Goal: Use online tool/utility: Utilize a website feature to perform a specific function

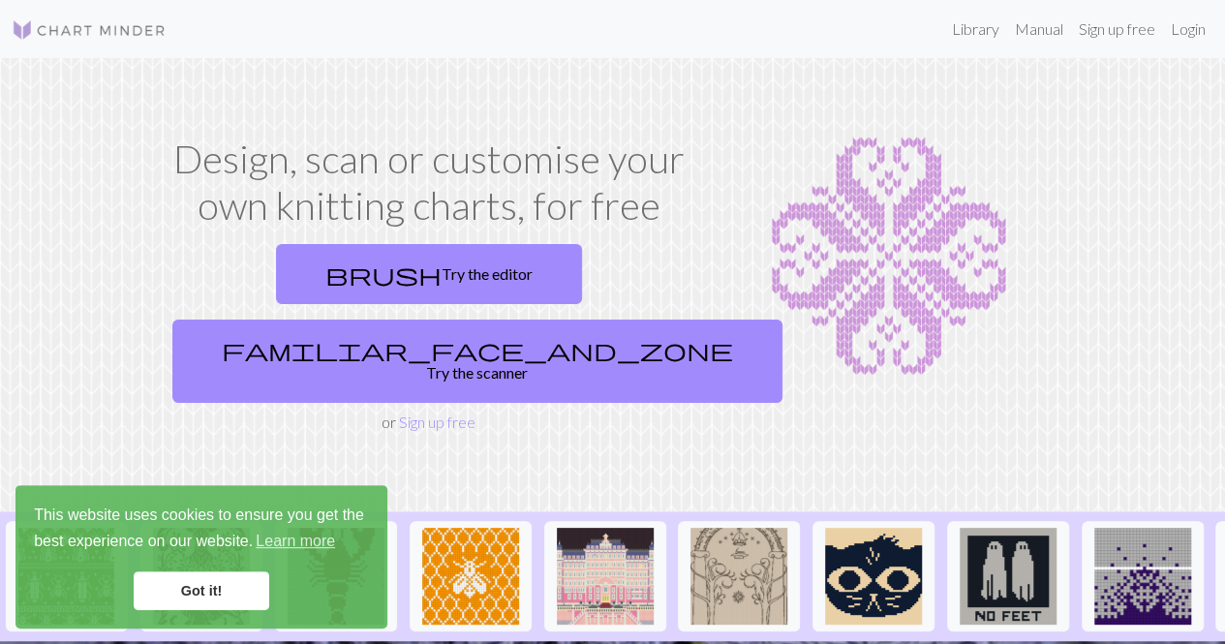
click at [220, 583] on link "Got it!" at bounding box center [202, 591] width 136 height 39
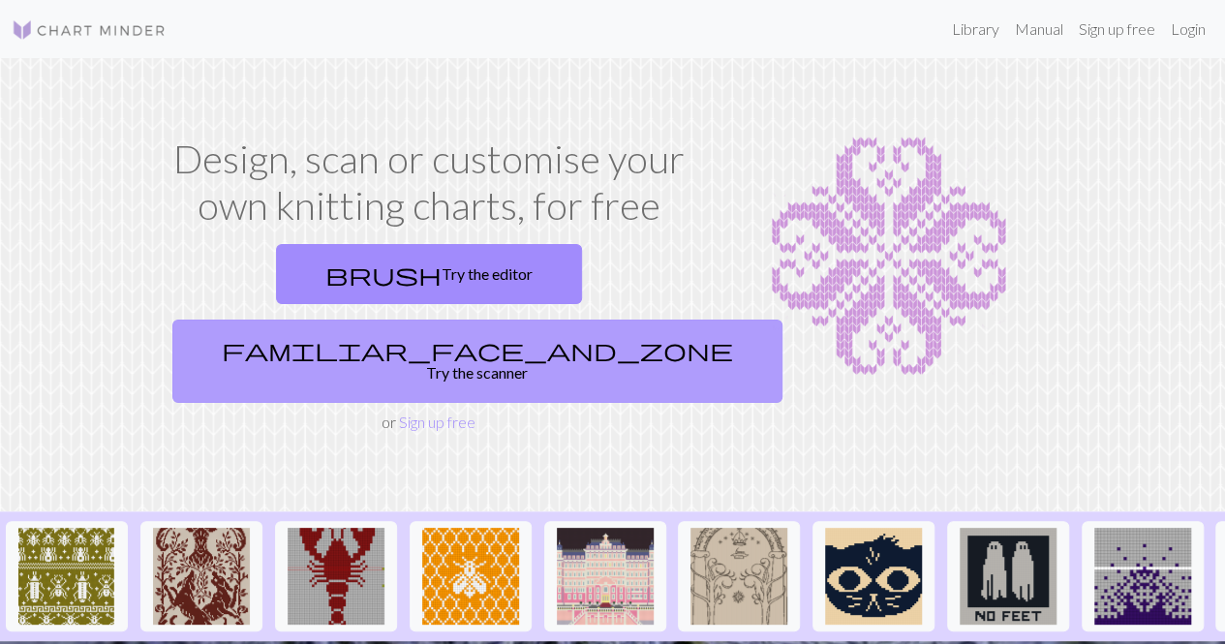
click at [556, 320] on link "familiar_face_and_zone Try the scanner" at bounding box center [477, 361] width 610 height 83
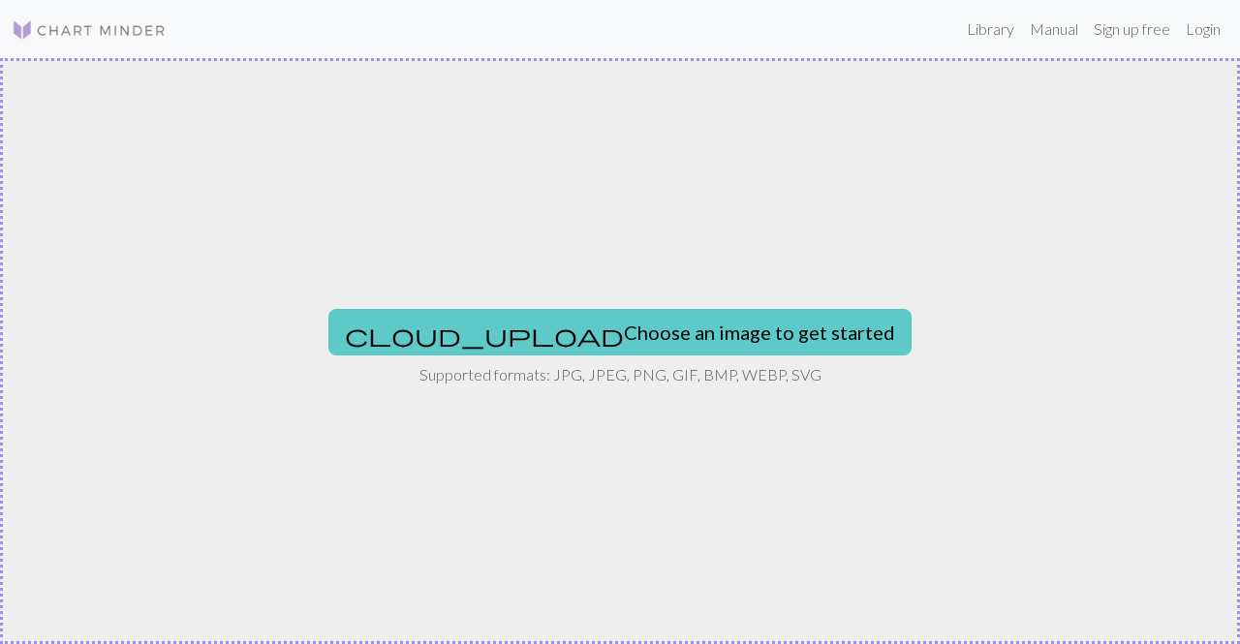
click at [559, 340] on button "cloud_upload Choose an image to get started" at bounding box center [619, 332] width 583 height 46
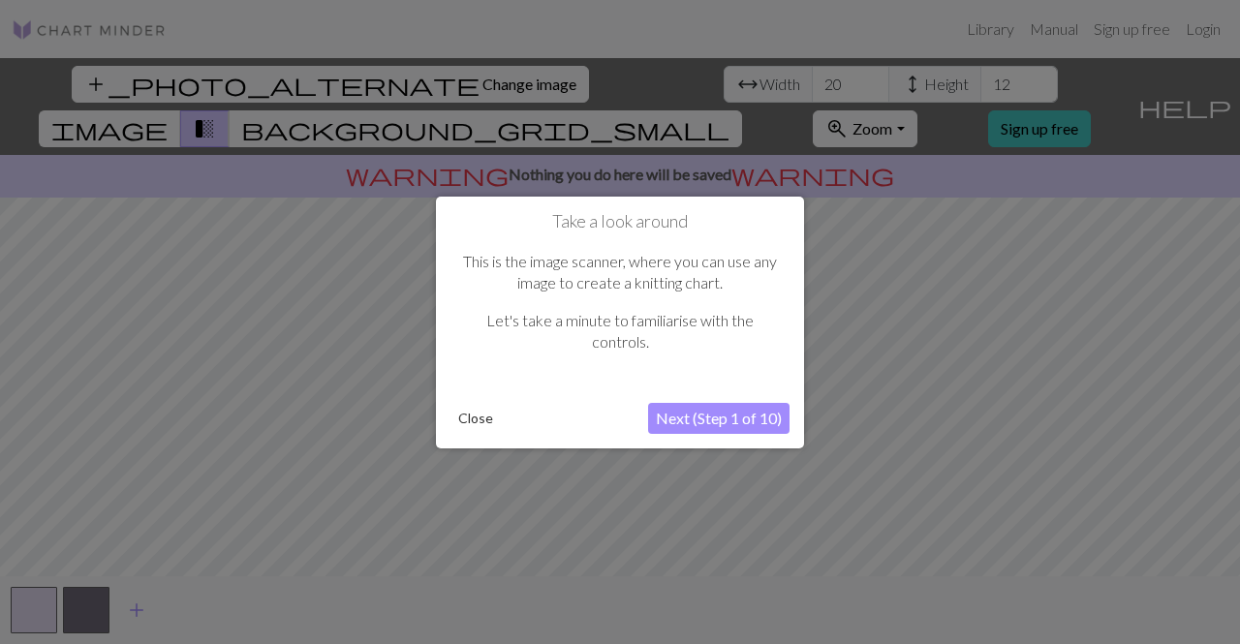
click at [722, 415] on button "Next (Step 1 of 10)" at bounding box center [718, 418] width 141 height 31
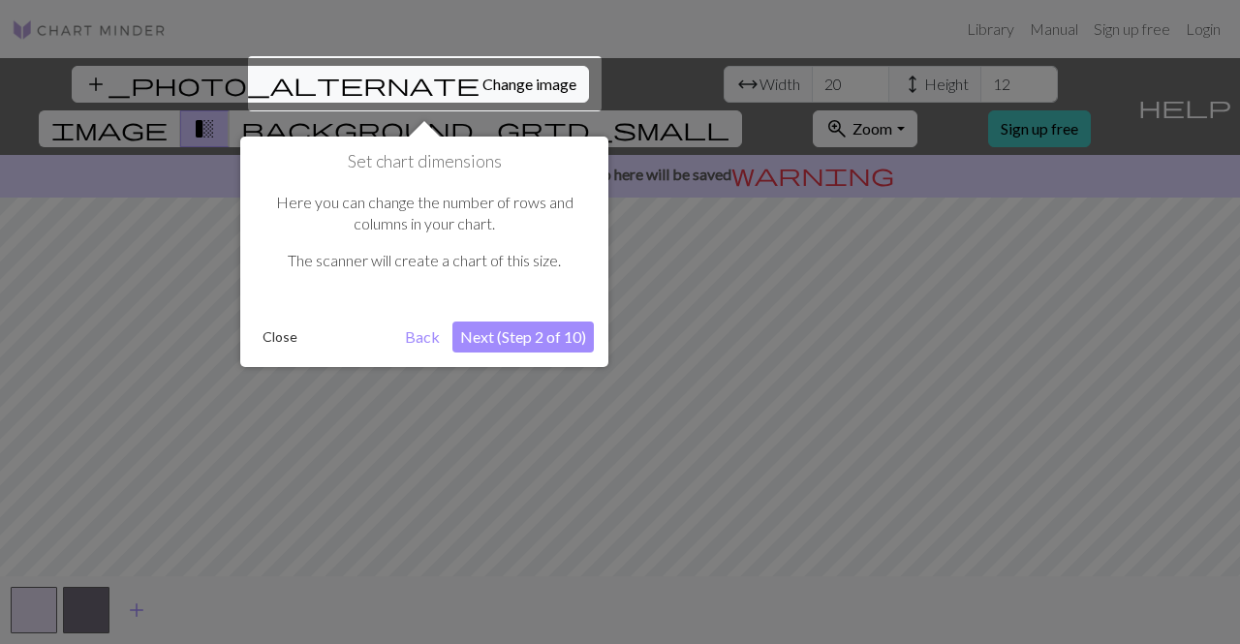
click at [559, 334] on button "Next (Step 2 of 10)" at bounding box center [522, 337] width 141 height 31
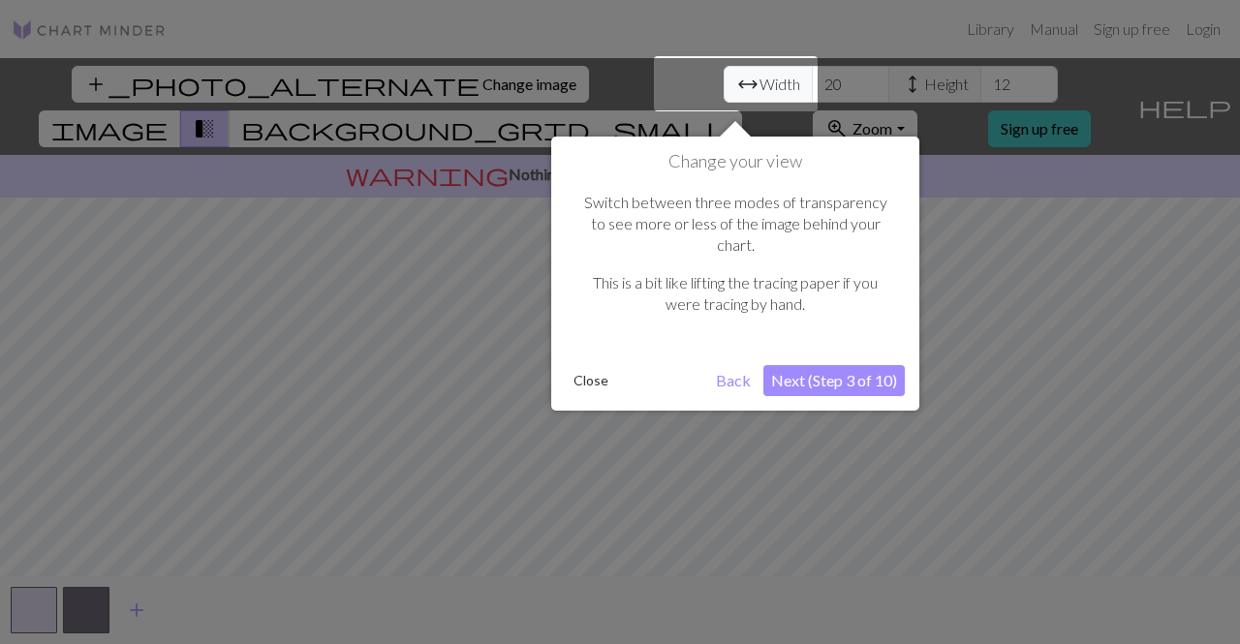
click at [586, 366] on button "Close" at bounding box center [591, 380] width 50 height 29
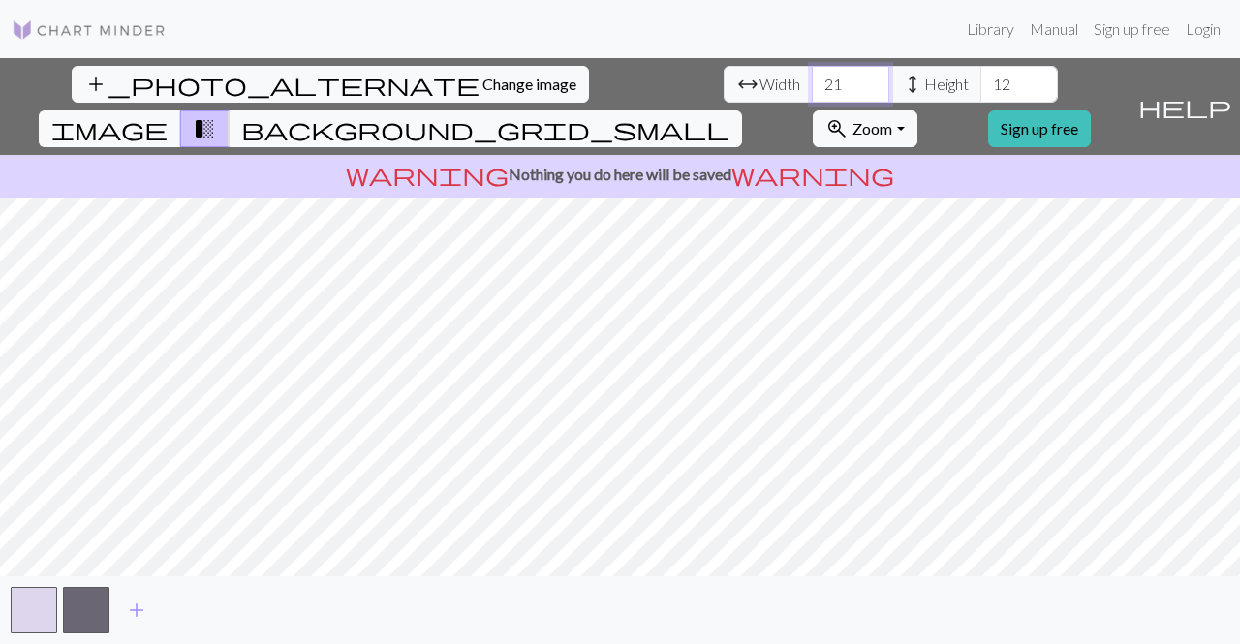
click at [812, 75] on input "21" at bounding box center [850, 84] width 77 height 37
click at [812, 75] on input "22" at bounding box center [850, 84] width 77 height 37
click at [812, 75] on input "23" at bounding box center [850, 84] width 77 height 37
click at [812, 75] on input "24" at bounding box center [850, 84] width 77 height 37
click at [812, 75] on input "25" at bounding box center [850, 84] width 77 height 37
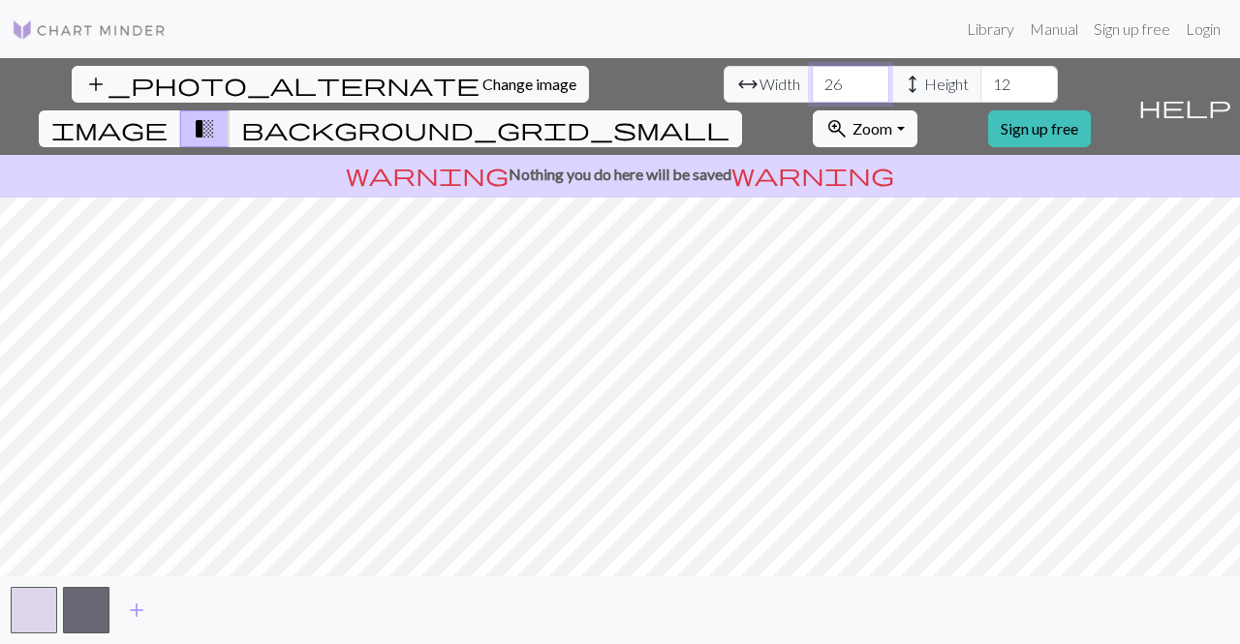
click at [812, 75] on input "26" at bounding box center [850, 84] width 77 height 37
click at [812, 75] on input "27" at bounding box center [850, 84] width 77 height 37
click at [812, 75] on input "28" at bounding box center [850, 84] width 77 height 37
click at [812, 75] on input "29" at bounding box center [850, 84] width 77 height 37
click at [812, 75] on input "30" at bounding box center [850, 84] width 77 height 37
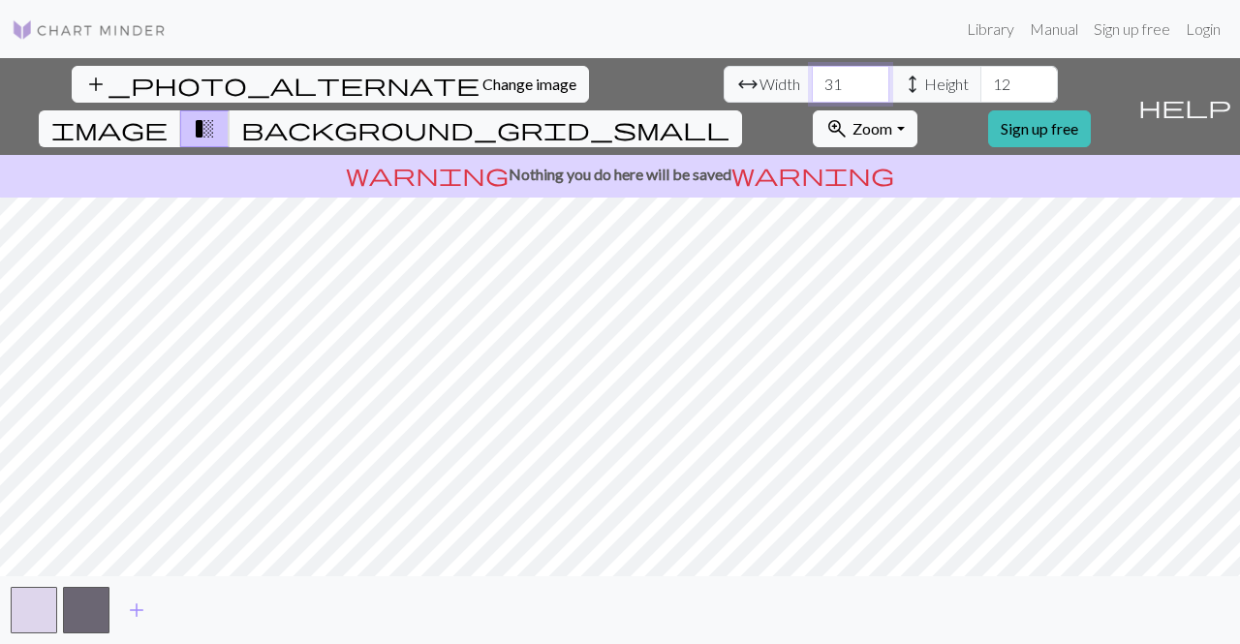
click at [812, 75] on input "31" at bounding box center [850, 84] width 77 height 37
click at [812, 75] on input "32" at bounding box center [850, 84] width 77 height 37
click at [812, 75] on input "33" at bounding box center [850, 84] width 77 height 37
click at [812, 75] on input "34" at bounding box center [850, 84] width 77 height 37
click at [812, 75] on input "35" at bounding box center [850, 84] width 77 height 37
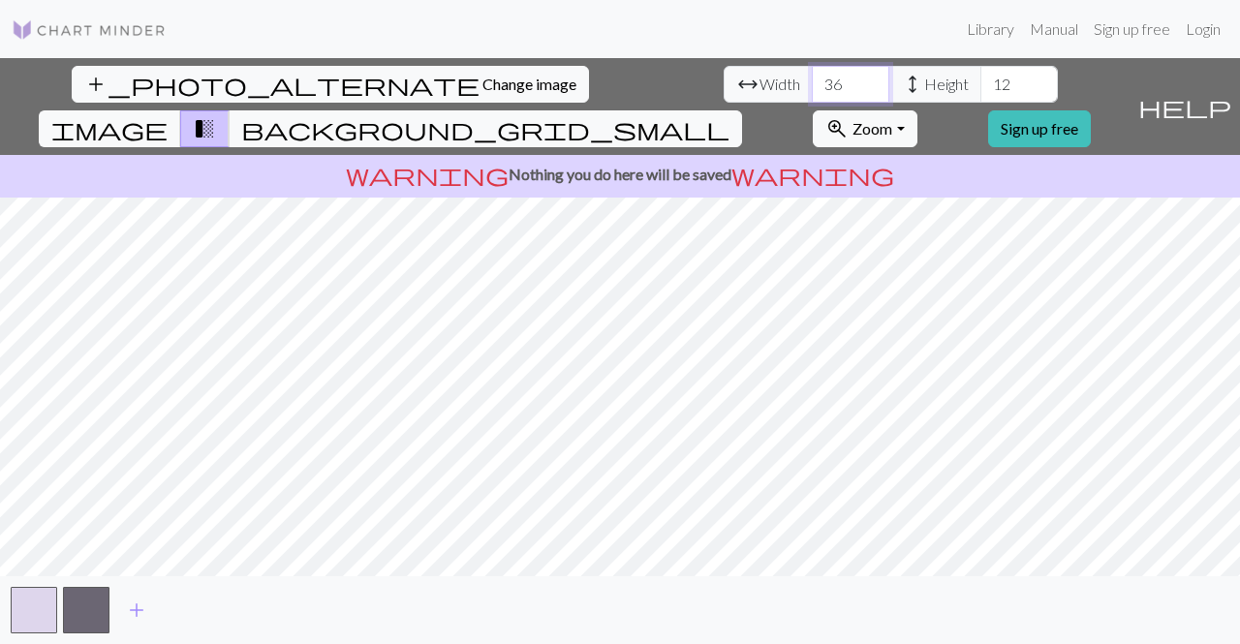
click at [812, 75] on input "36" at bounding box center [850, 84] width 77 height 37
click at [812, 75] on input "37" at bounding box center [850, 84] width 77 height 37
click at [812, 75] on input "38" at bounding box center [850, 84] width 77 height 37
click at [812, 75] on input "39" at bounding box center [850, 84] width 77 height 37
type input "40"
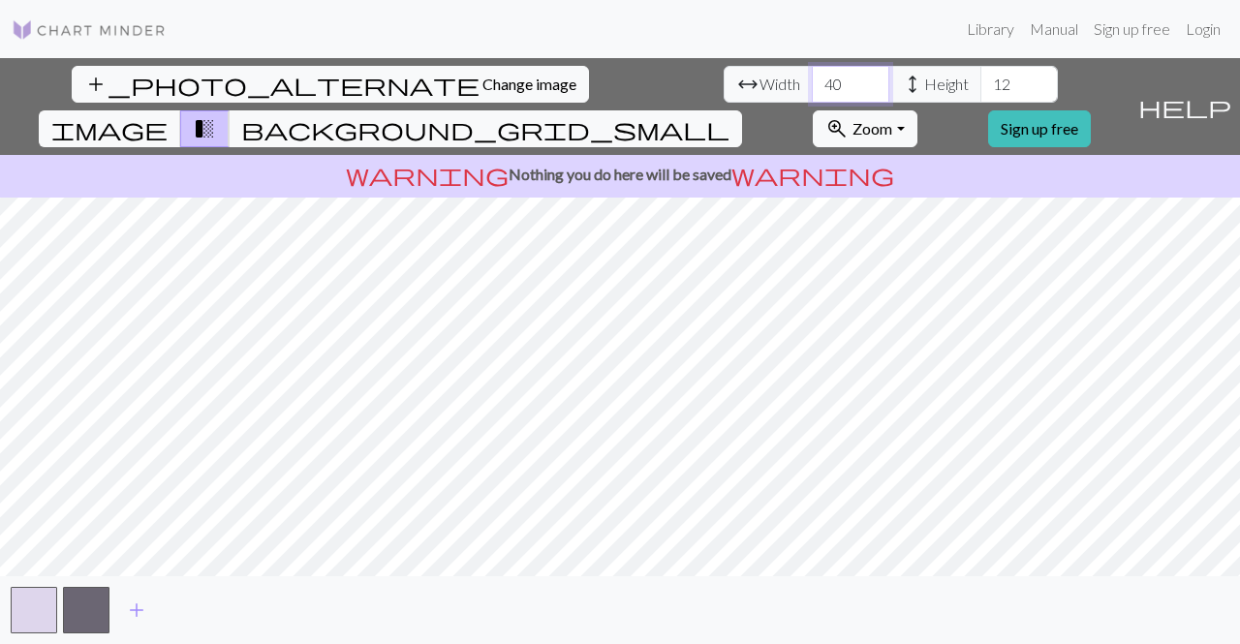
click at [812, 75] on input "40" at bounding box center [850, 84] width 77 height 37
click at [980, 76] on input "13" at bounding box center [1018, 84] width 77 height 37
click at [980, 76] on input "14" at bounding box center [1018, 84] width 77 height 37
click at [980, 76] on input "15" at bounding box center [1018, 84] width 77 height 37
click at [980, 76] on input "16" at bounding box center [1018, 84] width 77 height 37
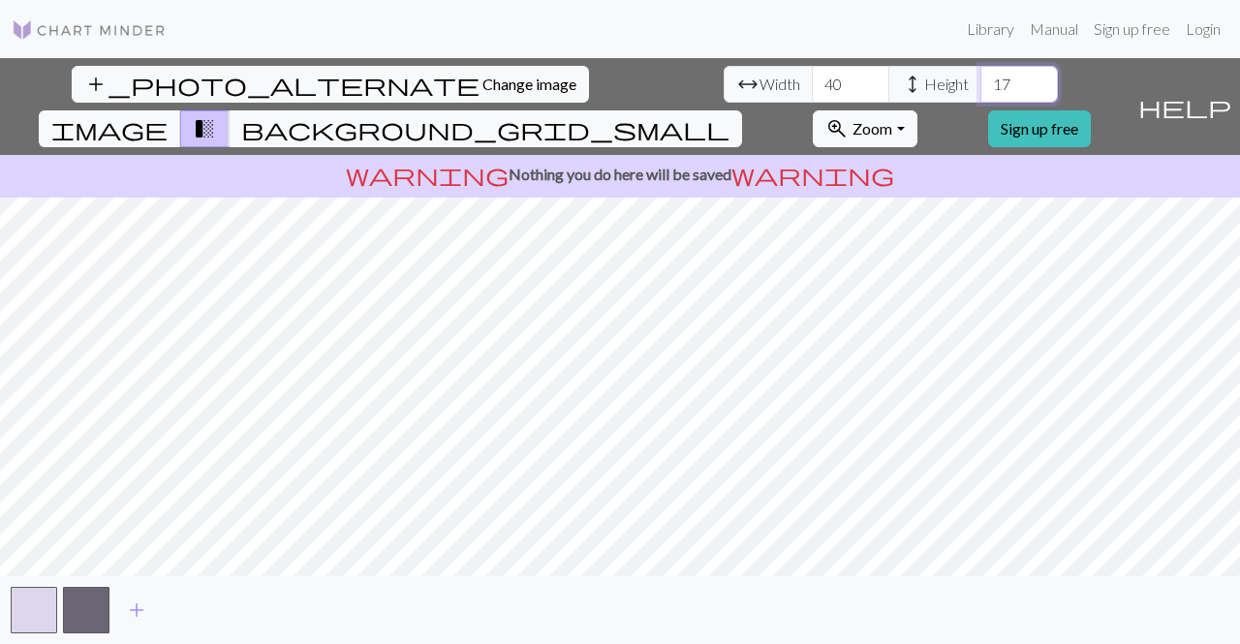
click at [980, 76] on input "17" at bounding box center [1018, 84] width 77 height 37
click at [980, 76] on input "18" at bounding box center [1018, 84] width 77 height 37
click at [980, 76] on input "19" at bounding box center [1018, 84] width 77 height 37
click at [980, 76] on input "20" at bounding box center [1018, 84] width 77 height 37
click at [980, 76] on input "21" at bounding box center [1018, 84] width 77 height 37
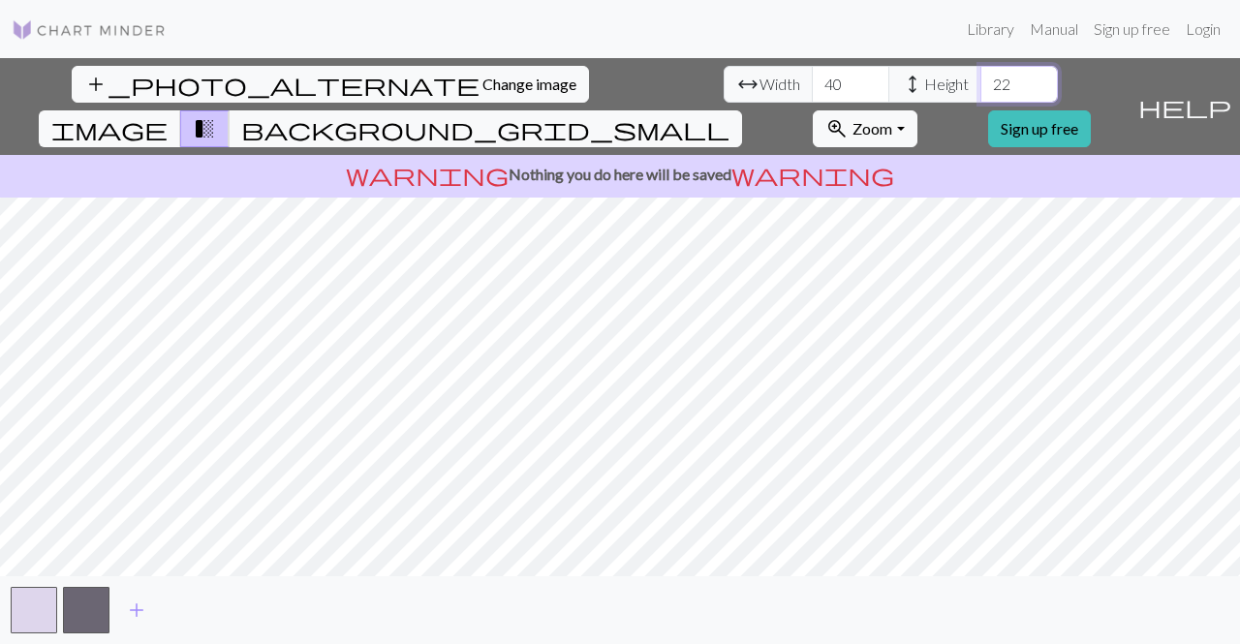
click at [980, 76] on input "22" at bounding box center [1018, 84] width 77 height 37
click at [980, 76] on input "23" at bounding box center [1018, 84] width 77 height 37
click at [980, 76] on input "24" at bounding box center [1018, 84] width 77 height 37
click at [980, 76] on input "25" at bounding box center [1018, 84] width 77 height 37
click at [980, 76] on input "26" at bounding box center [1018, 84] width 77 height 37
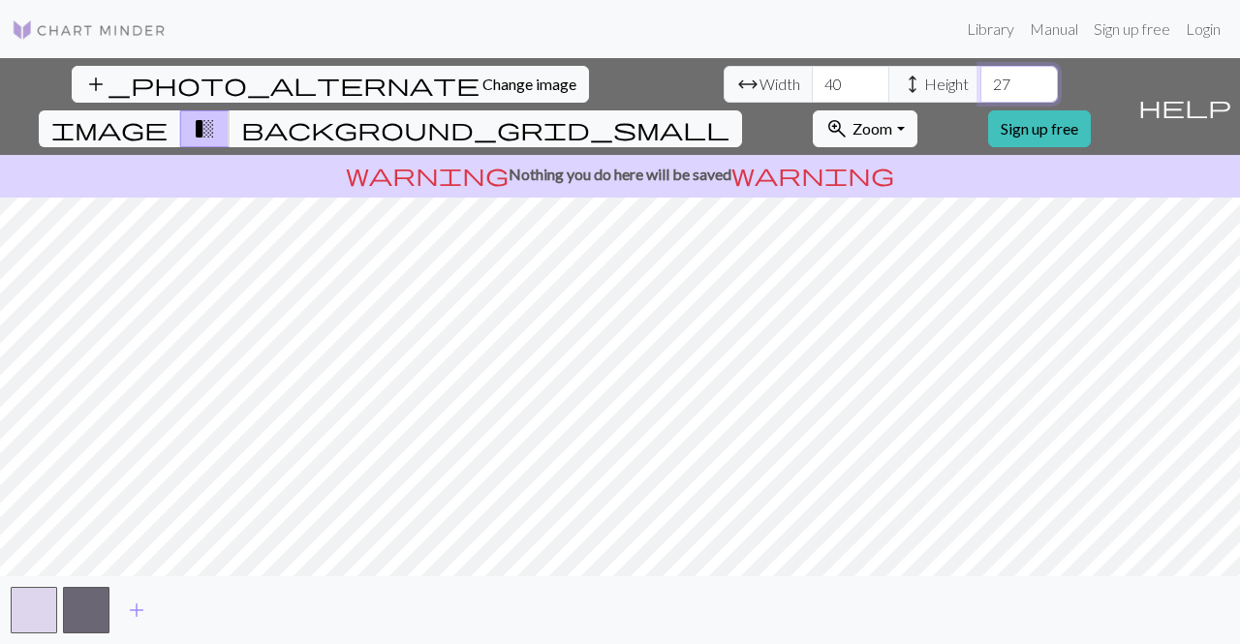
click at [980, 76] on input "27" at bounding box center [1018, 84] width 77 height 37
click at [980, 76] on input "28" at bounding box center [1018, 84] width 77 height 37
click at [980, 76] on input "29" at bounding box center [1018, 84] width 77 height 37
click at [980, 76] on input "30" at bounding box center [1018, 84] width 77 height 37
click at [980, 76] on input "31" at bounding box center [1018, 84] width 77 height 37
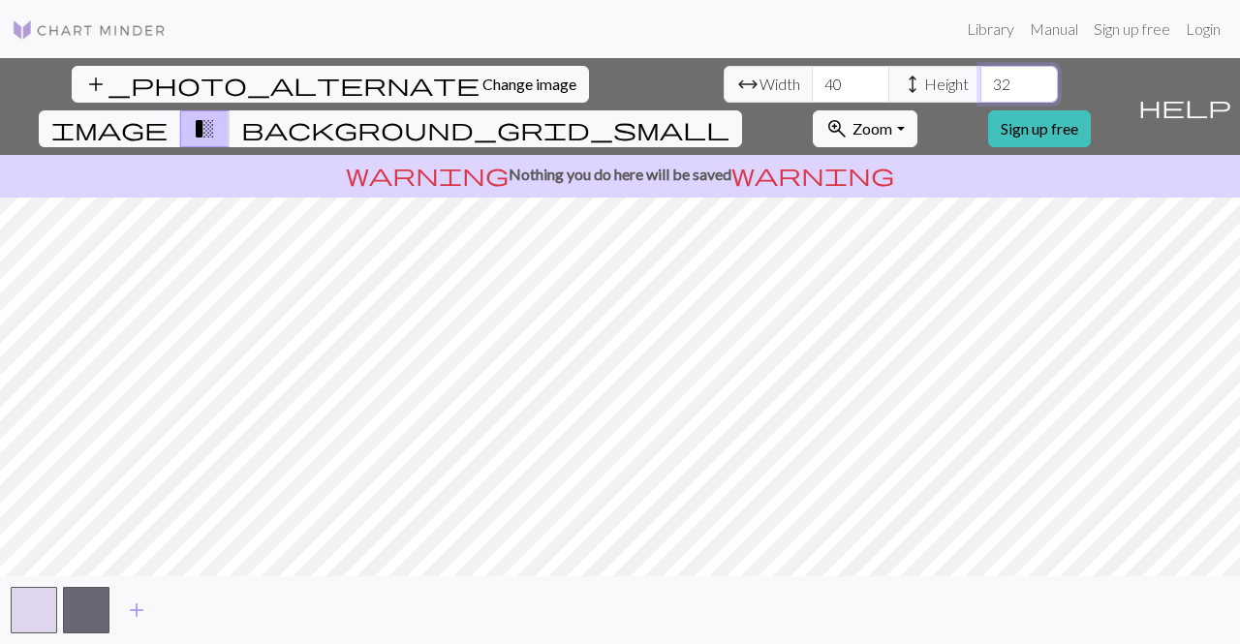
click at [980, 76] on input "32" at bounding box center [1018, 84] width 77 height 37
click at [980, 76] on input "33" at bounding box center [1018, 84] width 77 height 37
click at [980, 76] on input "34" at bounding box center [1018, 84] width 77 height 37
click at [980, 76] on input "35" at bounding box center [1018, 84] width 77 height 37
click at [980, 76] on input "36" at bounding box center [1018, 84] width 77 height 37
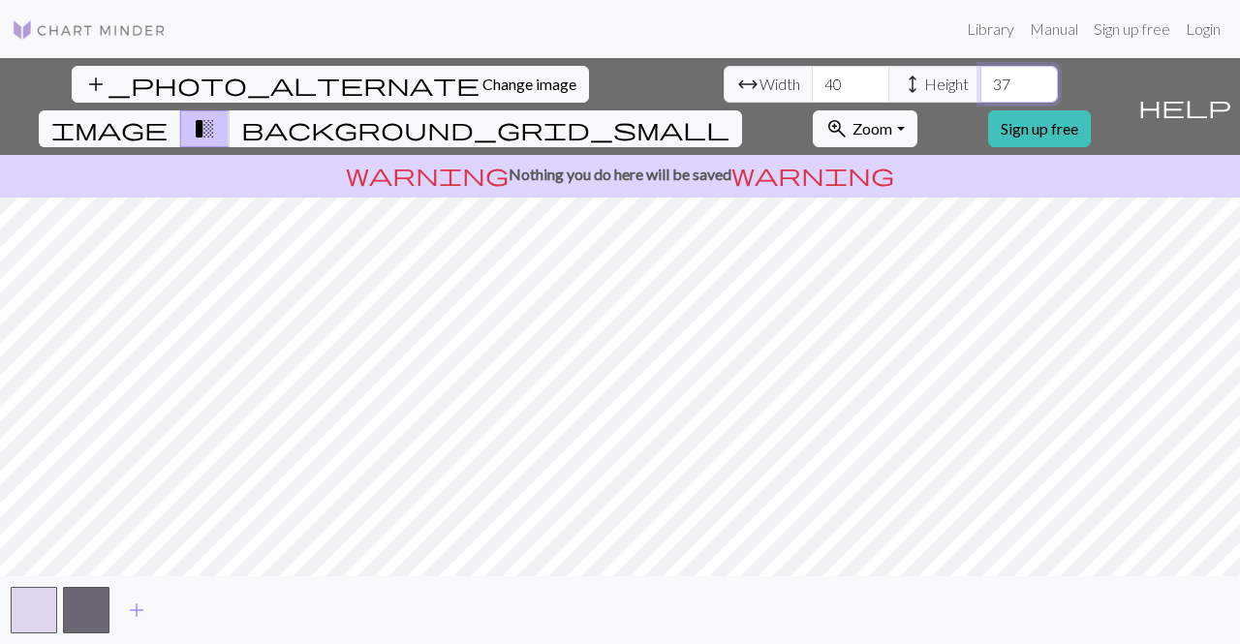
click at [980, 76] on input "37" at bounding box center [1018, 84] width 77 height 37
click at [980, 76] on input "38" at bounding box center [1018, 84] width 77 height 37
click at [980, 76] on input "39" at bounding box center [1018, 84] width 77 height 37
type input "40"
click at [980, 76] on input "40" at bounding box center [1018, 84] width 77 height 37
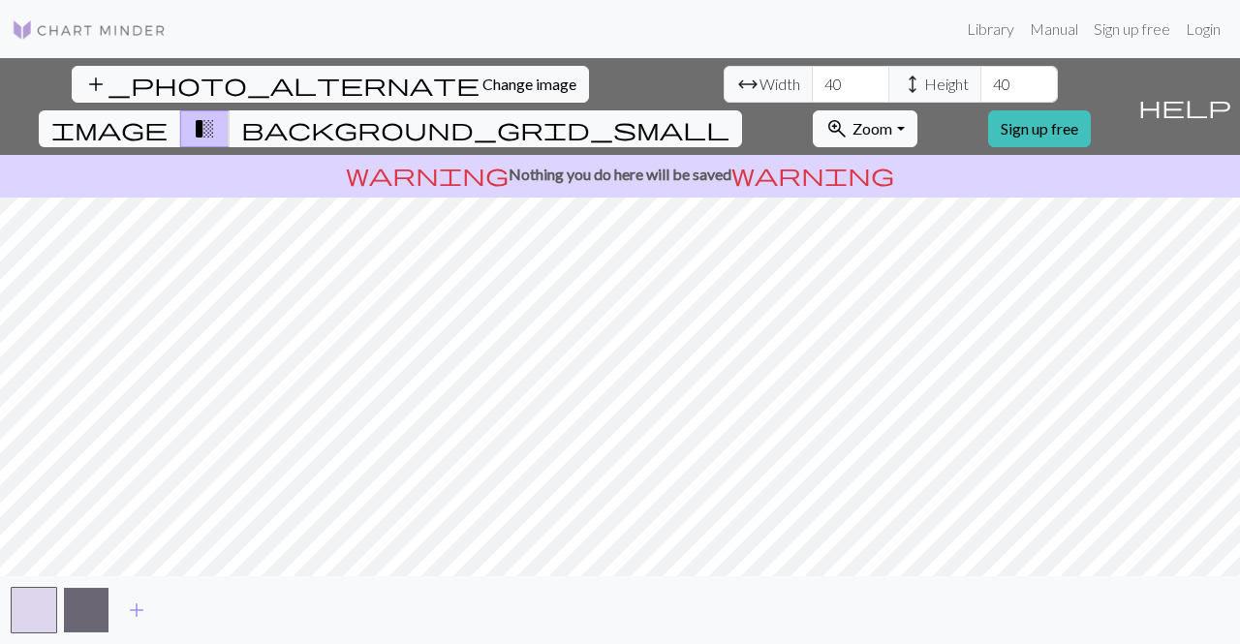
click at [76, 611] on button "button" at bounding box center [86, 610] width 46 height 46
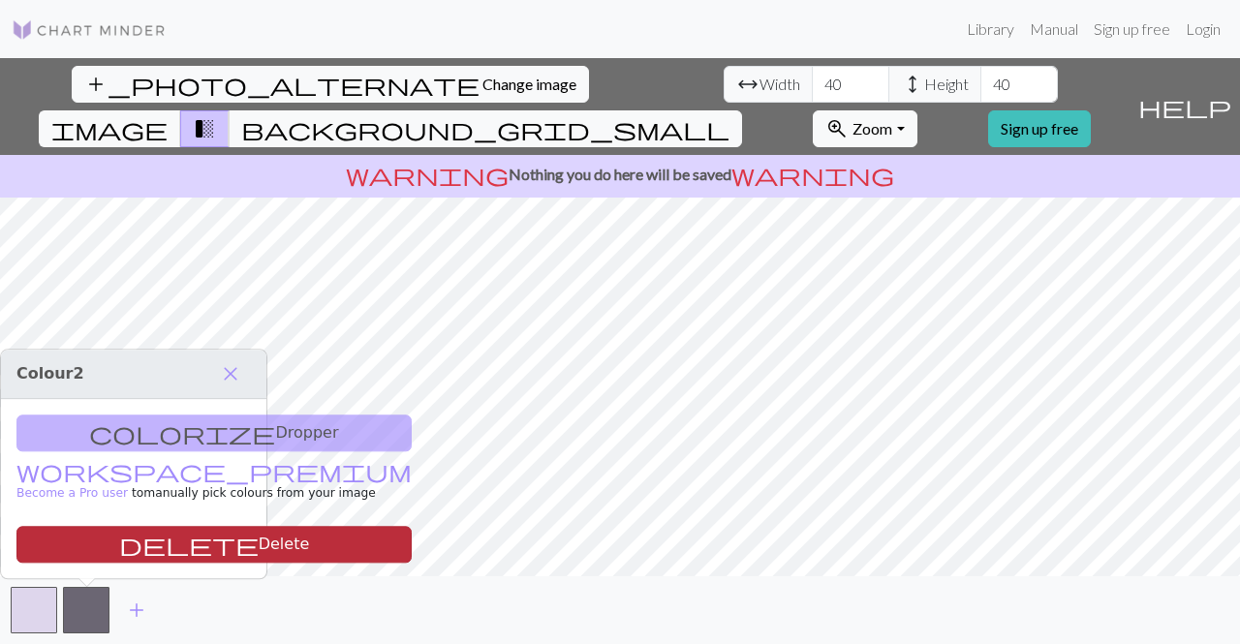
click at [87, 557] on button "delete Delete" at bounding box center [213, 544] width 395 height 37
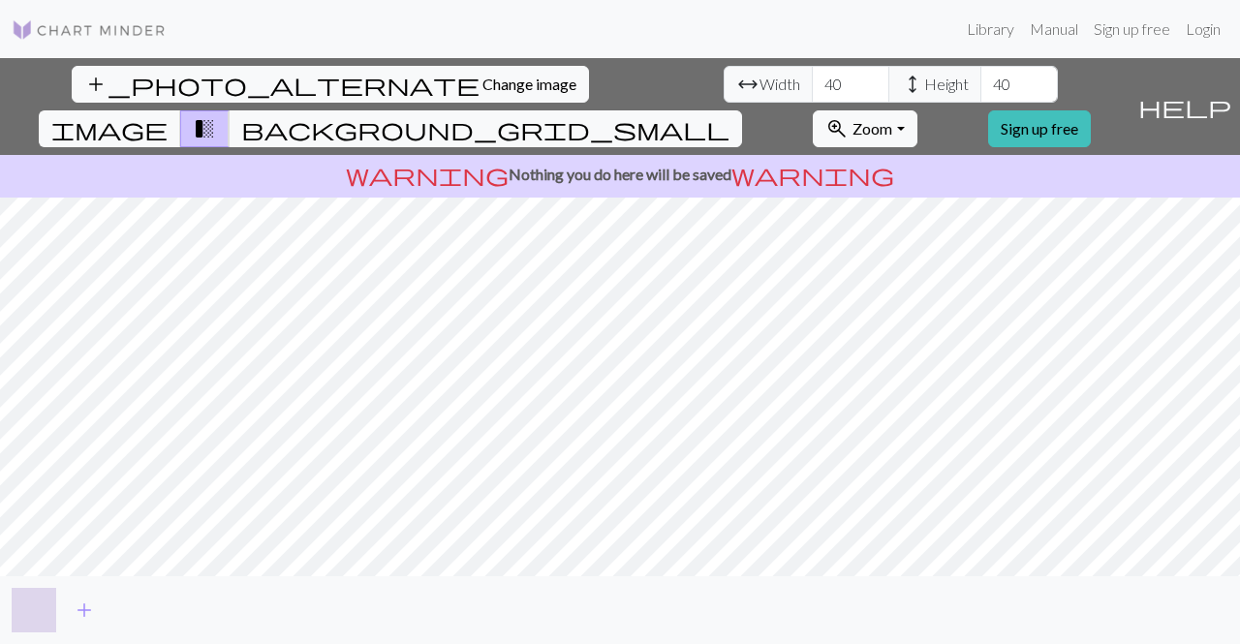
click at [37, 601] on button "button" at bounding box center [34, 610] width 46 height 46
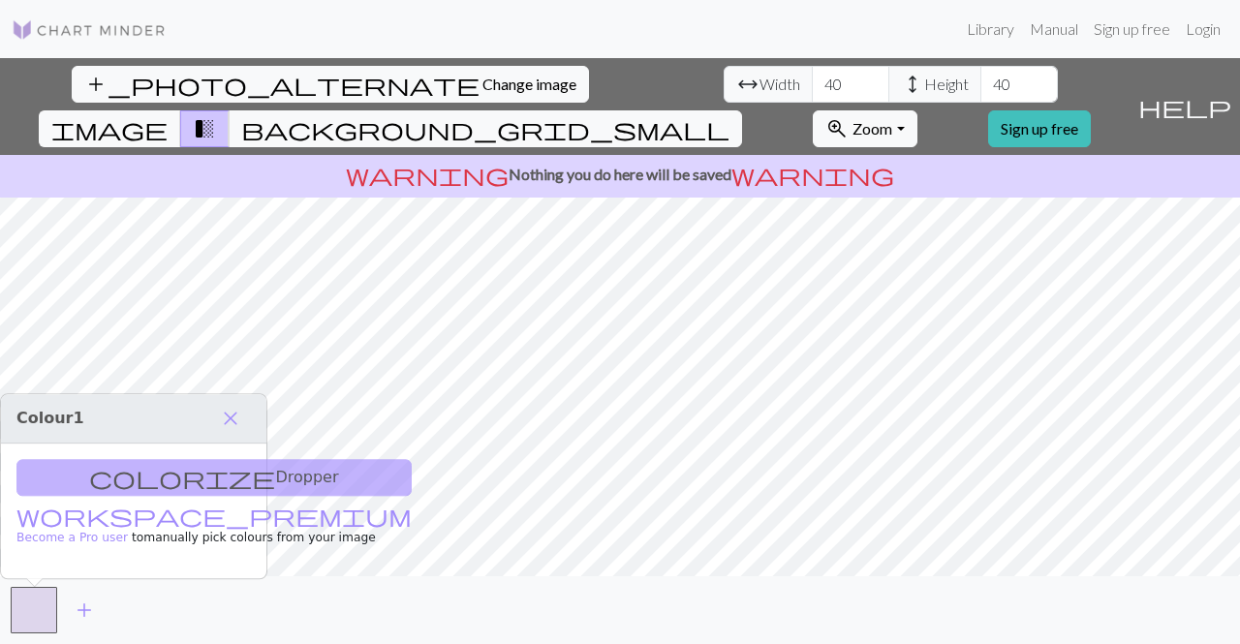
click at [136, 471] on div "colorize Dropper workspace_premium Become a Pro user to manually pick colours f…" at bounding box center [133, 511] width 265 height 135
click at [103, 478] on div "colorize Dropper workspace_premium Become a Pro user to manually pick colours f…" at bounding box center [133, 511] width 265 height 135
click at [38, 611] on button "button" at bounding box center [34, 610] width 46 height 46
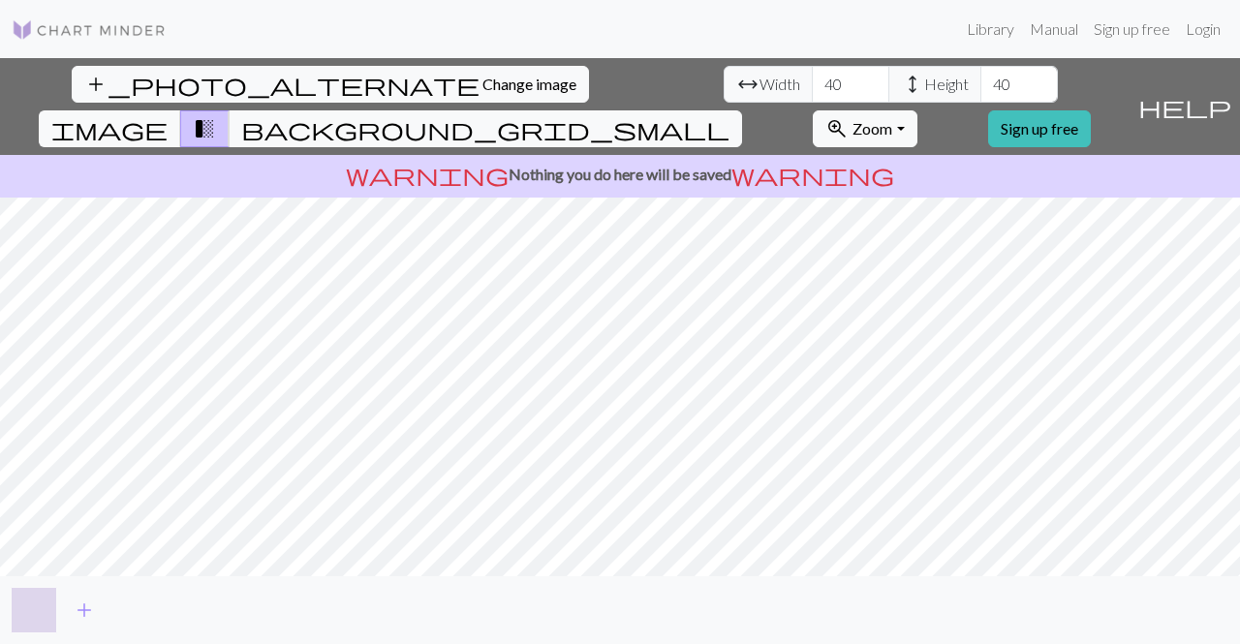
click at [38, 611] on button "button" at bounding box center [34, 610] width 46 height 46
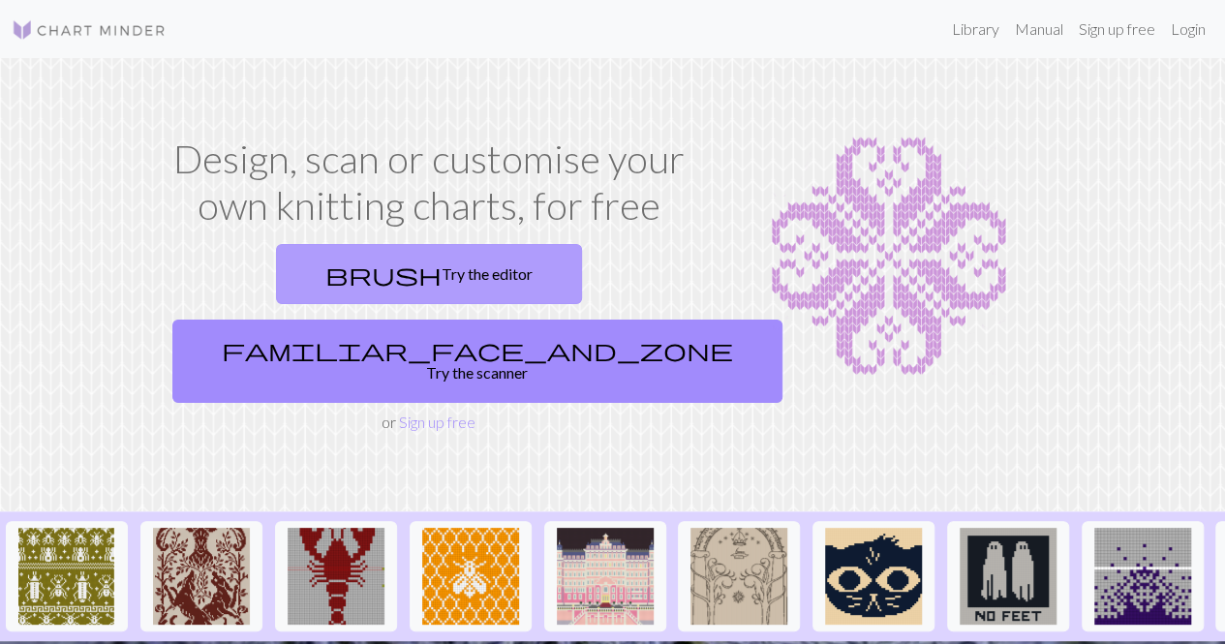
click at [298, 278] on link "brush Try the editor" at bounding box center [429, 274] width 306 height 60
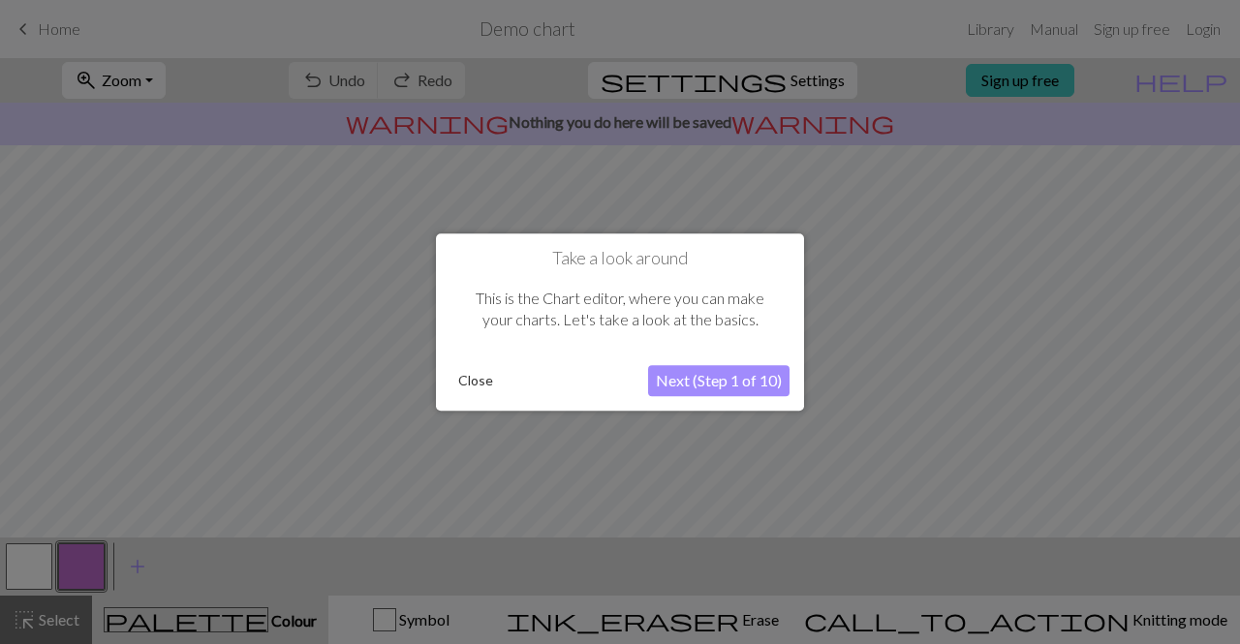
click at [468, 378] on button "Close" at bounding box center [475, 380] width 50 height 29
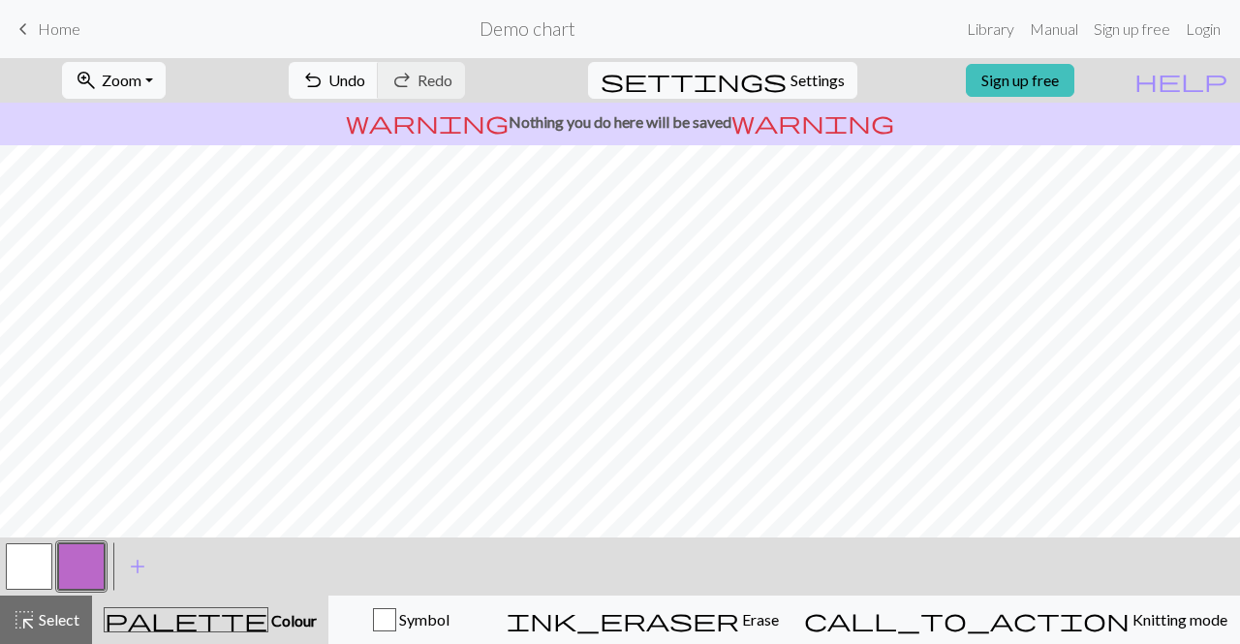
click at [28, 563] on button "button" at bounding box center [29, 566] width 46 height 46
click at [166, 77] on button "zoom_in Zoom Zoom" at bounding box center [114, 80] width 104 height 37
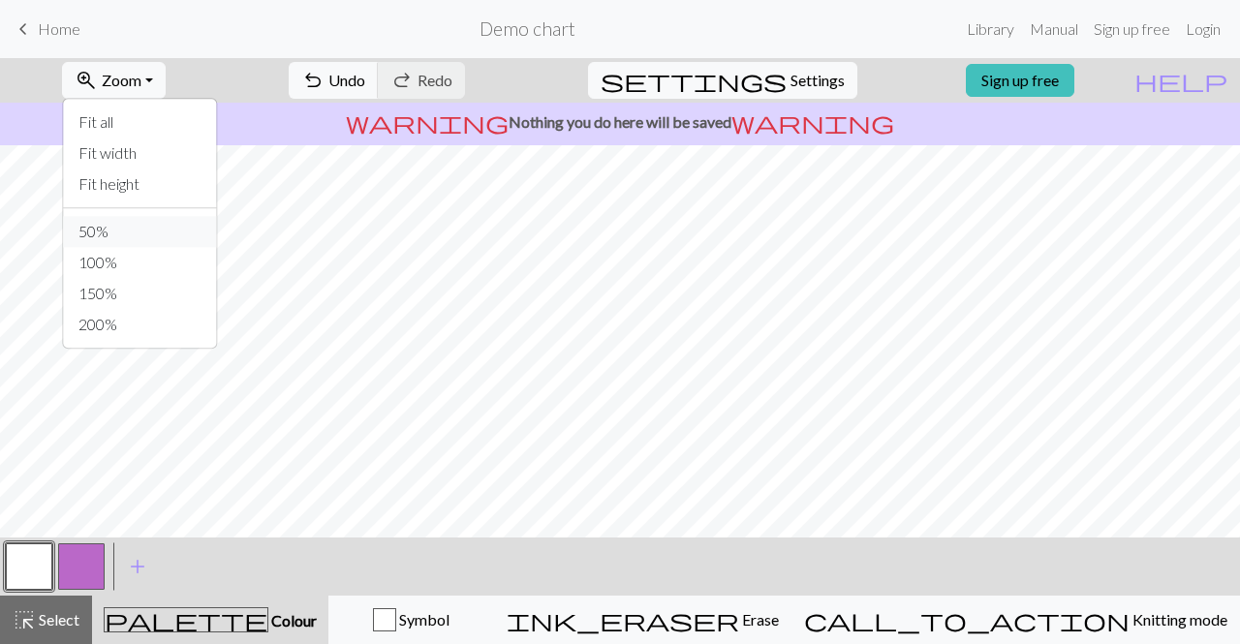
click at [153, 239] on button "50%" at bounding box center [139, 231] width 153 height 31
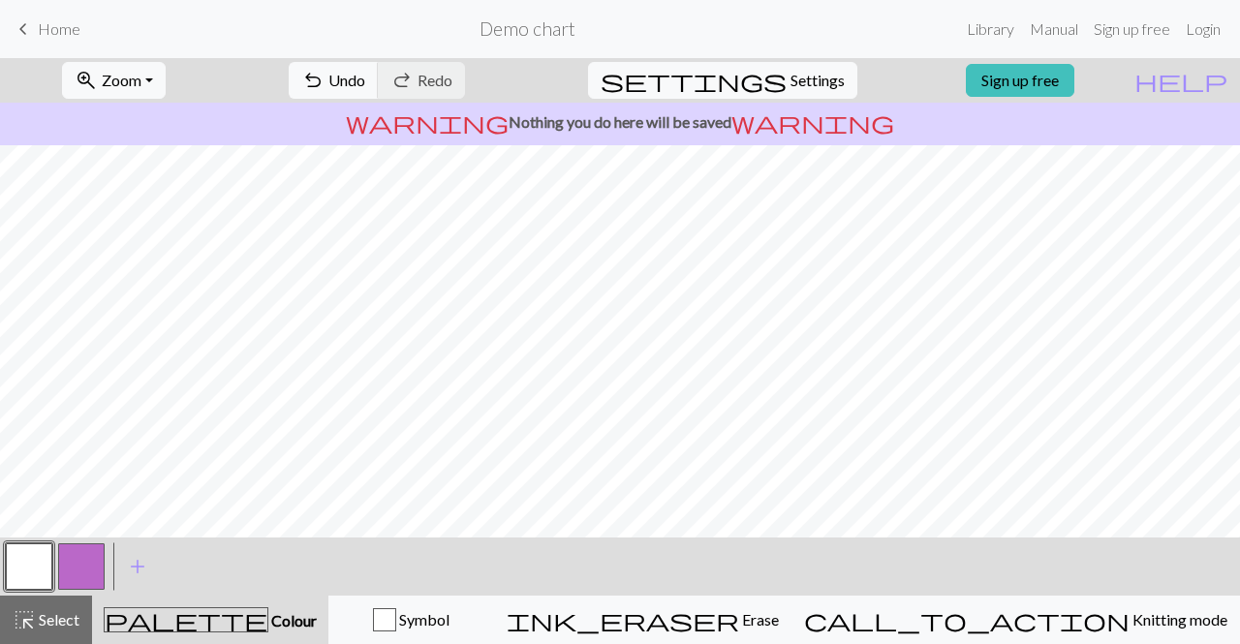
click at [796, 55] on nav "keyboard_arrow_left Home Demo chart Library Manual Sign up free Login" at bounding box center [620, 29] width 1240 height 58
click at [790, 74] on span "Settings" at bounding box center [817, 80] width 54 height 23
select select "aran"
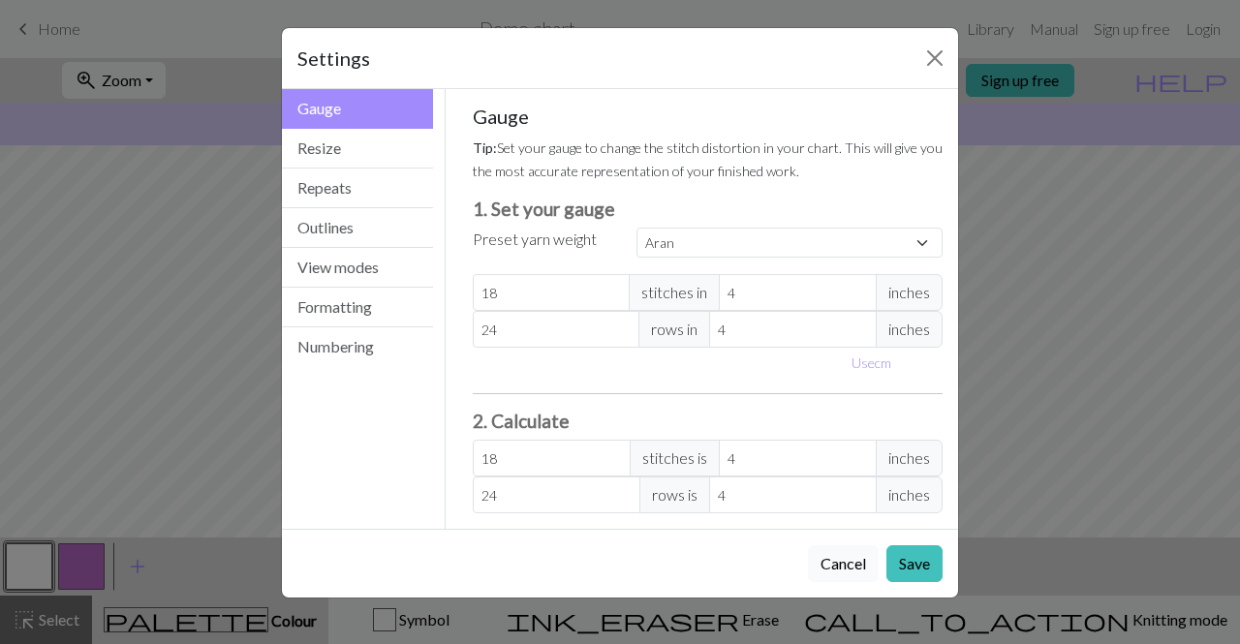
click at [854, 561] on button "Cancel" at bounding box center [843, 563] width 71 height 37
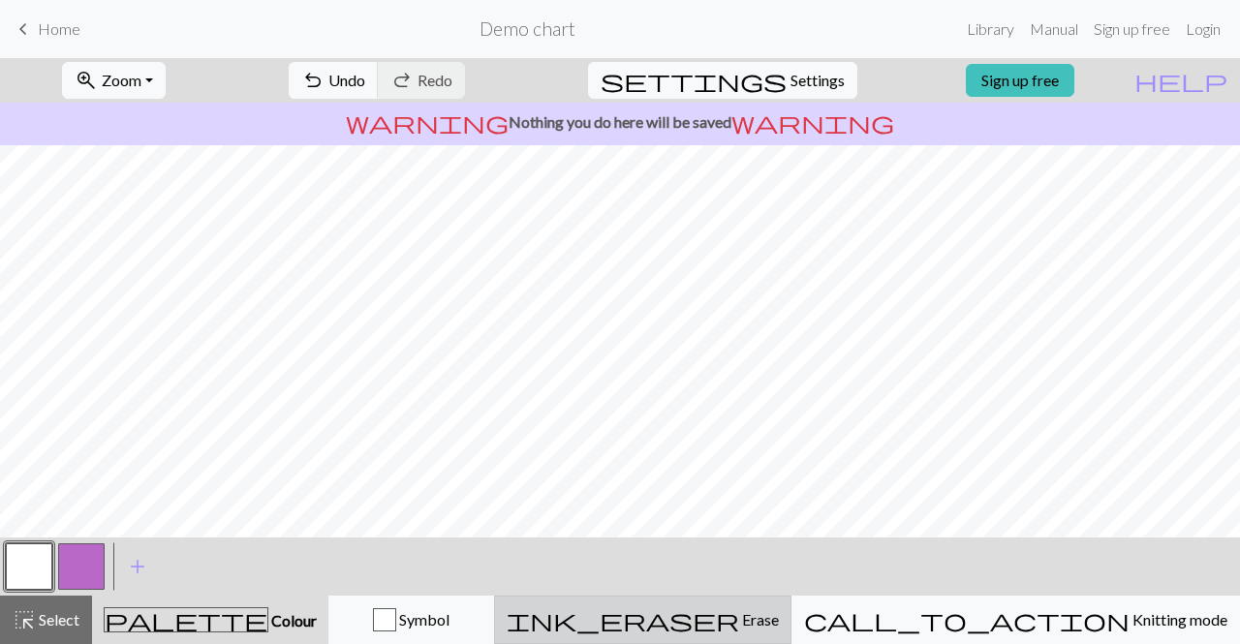
click at [779, 627] on span "Erase" at bounding box center [759, 619] width 40 height 18
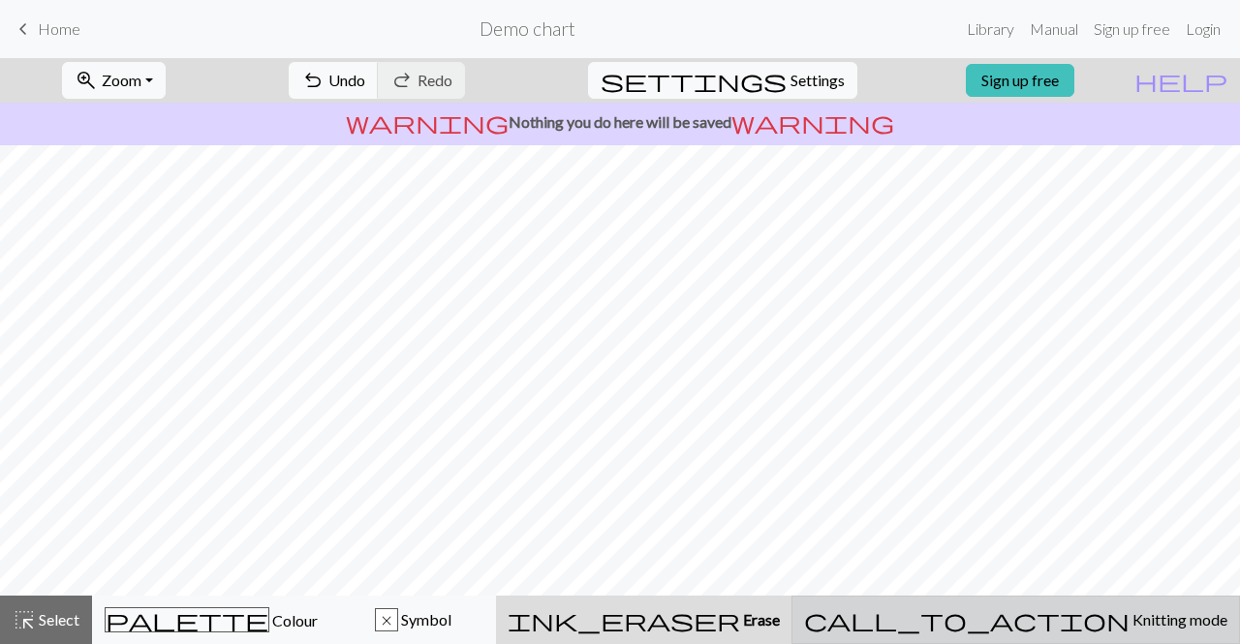
click at [1060, 630] on div "call_to_action Knitting mode Knitting mode" at bounding box center [1015, 619] width 423 height 23
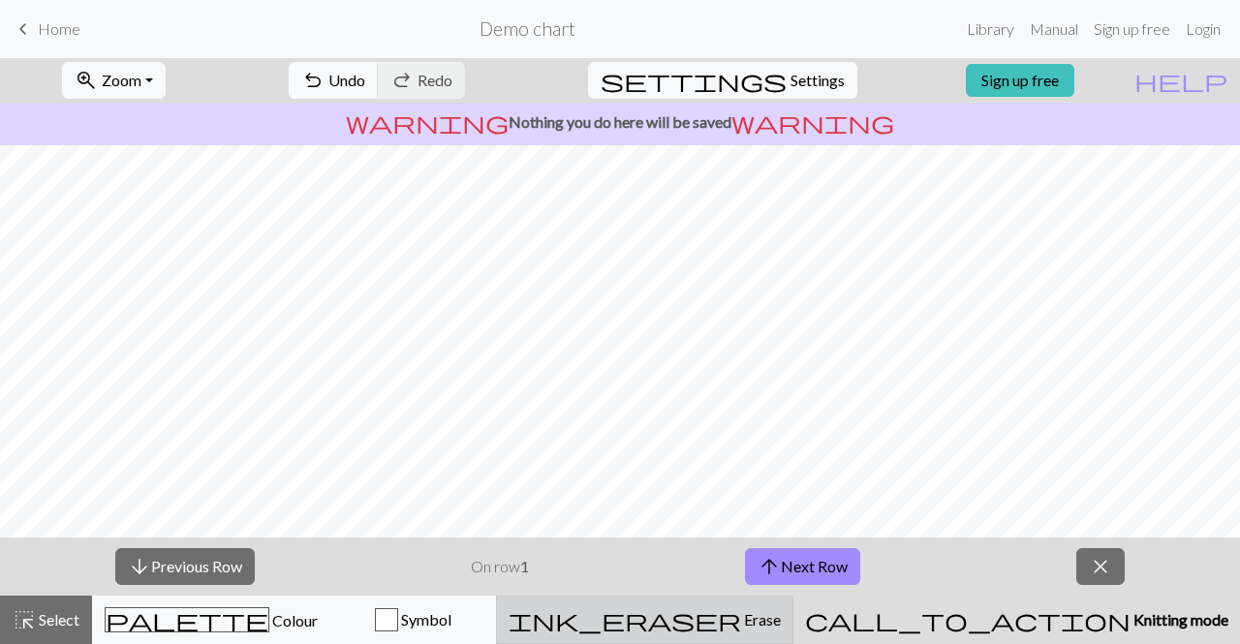
click at [781, 624] on div "ink_eraser Erase Erase" at bounding box center [645, 619] width 272 height 23
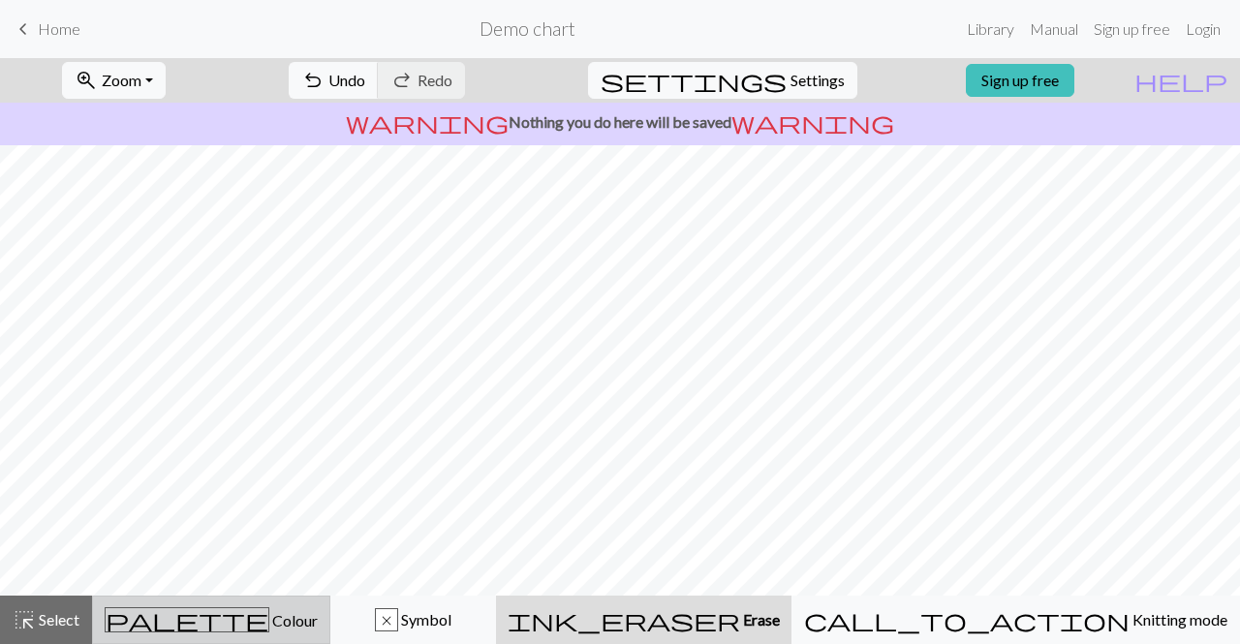
click at [222, 609] on span "palette" at bounding box center [187, 619] width 163 height 27
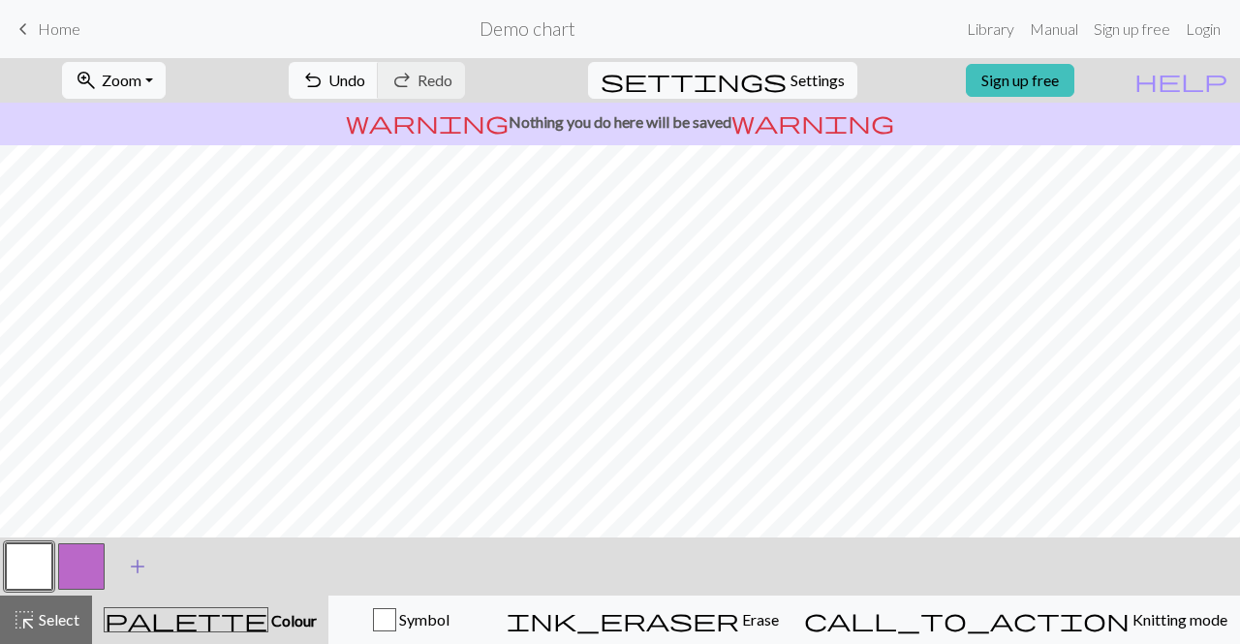
click at [134, 563] on span "add" at bounding box center [137, 566] width 23 height 27
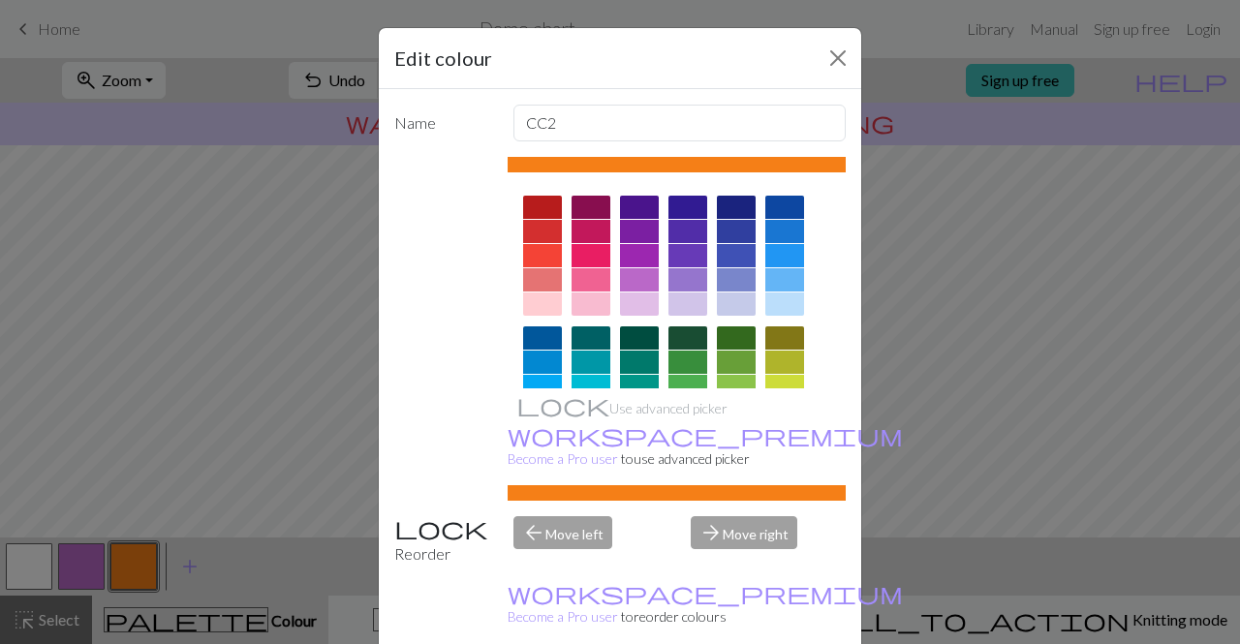
click at [743, 208] on div at bounding box center [736, 207] width 39 height 23
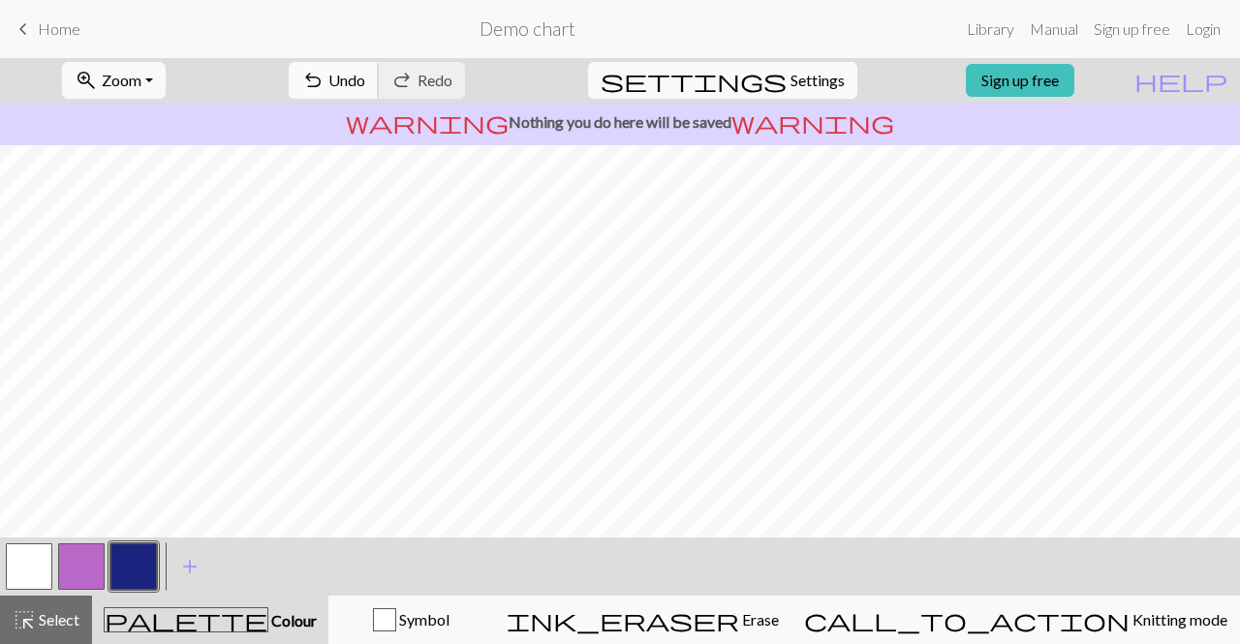
click at [325, 73] on span "undo" at bounding box center [312, 80] width 23 height 27
click at [365, 80] on span "Undo" at bounding box center [346, 80] width 37 height 18
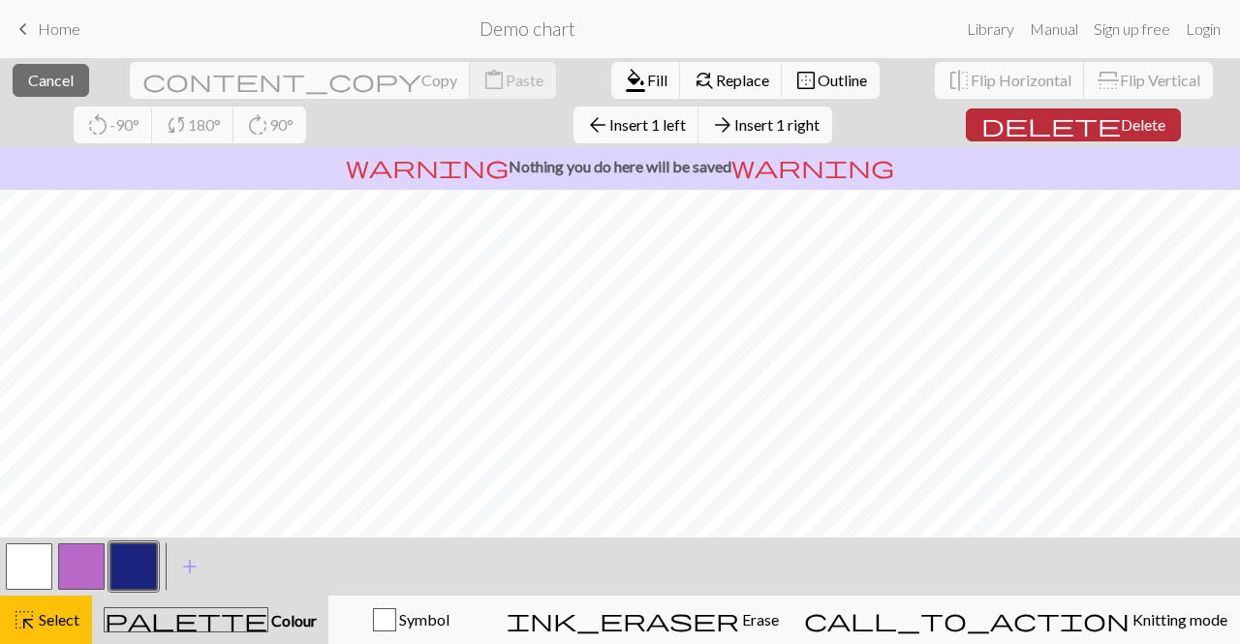
click at [981, 126] on span "delete" at bounding box center [1050, 124] width 139 height 27
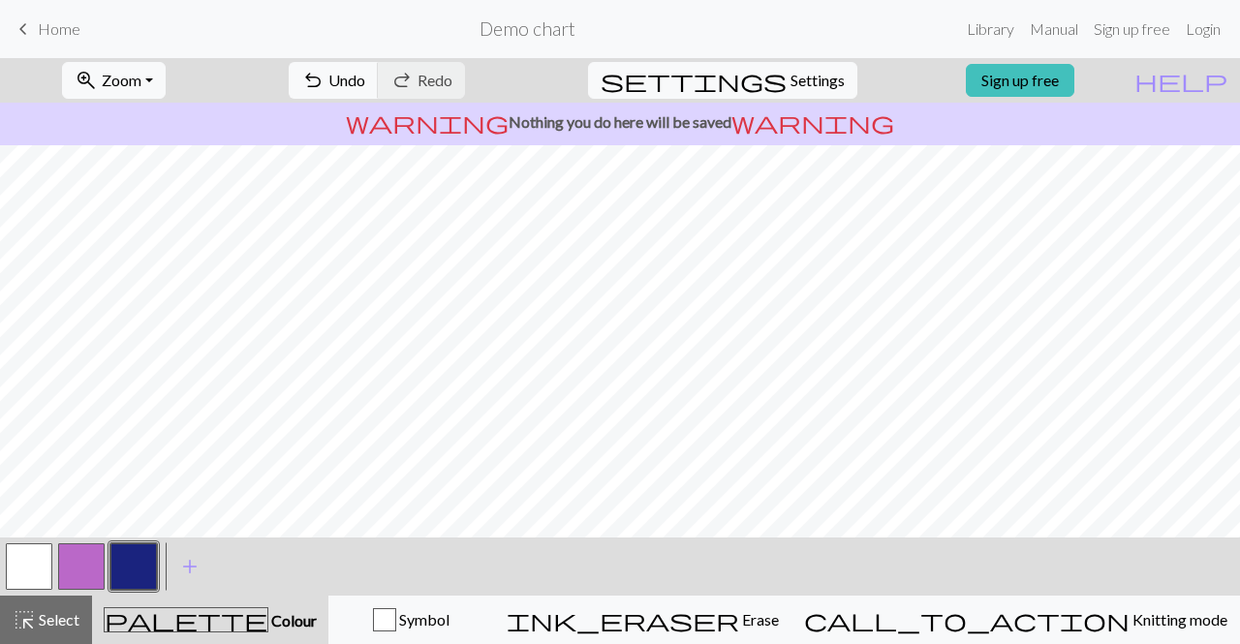
click at [56, 40] on link "keyboard_arrow_left Home" at bounding box center [46, 29] width 69 height 33
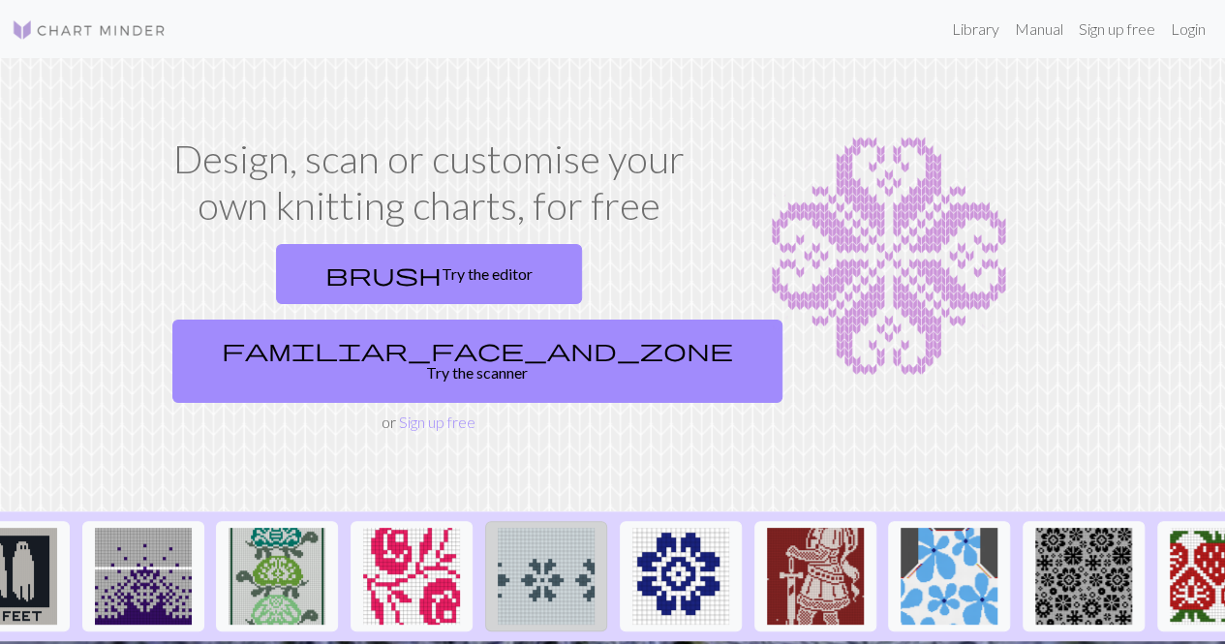
click at [548, 558] on img at bounding box center [546, 576] width 97 height 97
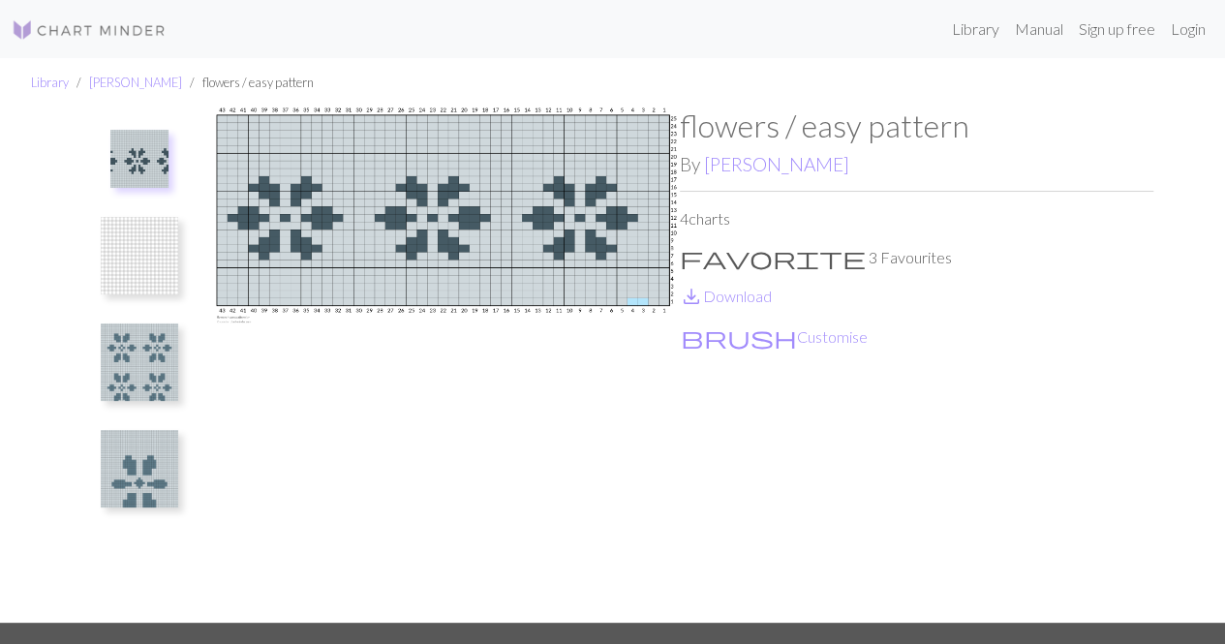
click at [130, 362] on img at bounding box center [139, 362] width 77 height 77
